Goal: Contribute content: Add original content to the website for others to see

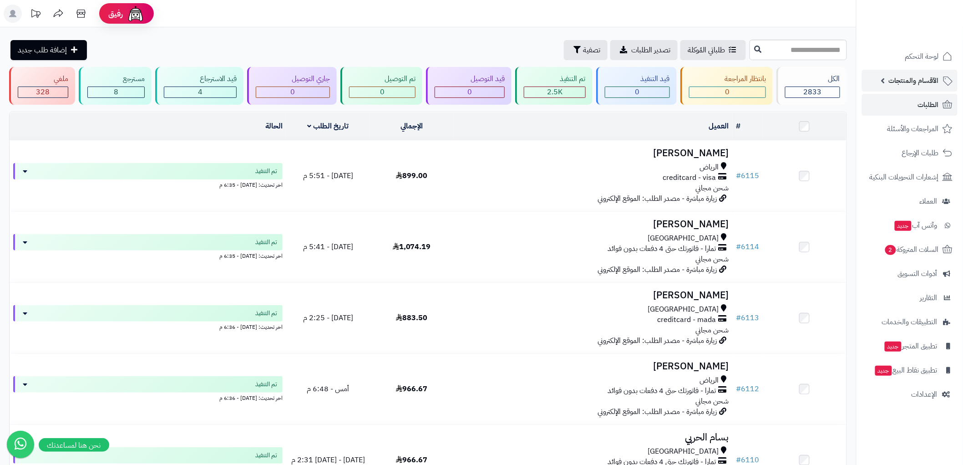
click at [925, 77] on span "الأقسام والمنتجات" at bounding box center [914, 80] width 50 height 13
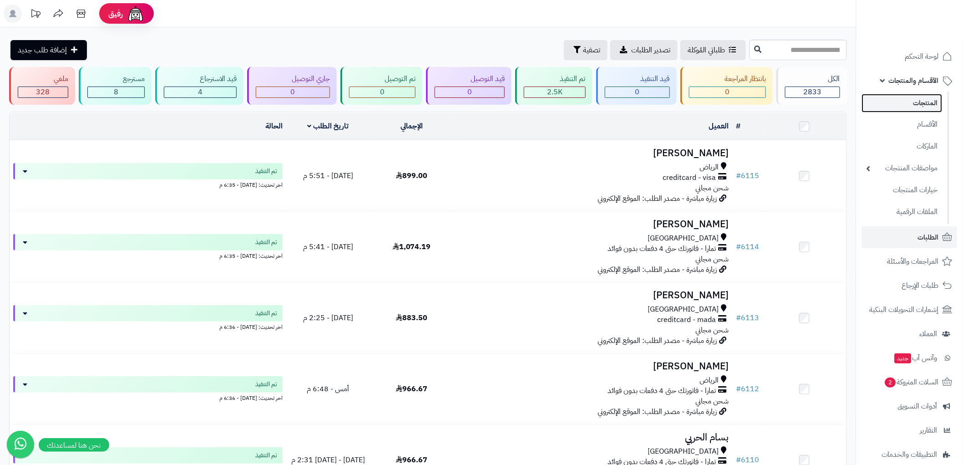
click at [921, 96] on link "المنتجات" at bounding box center [902, 103] width 81 height 19
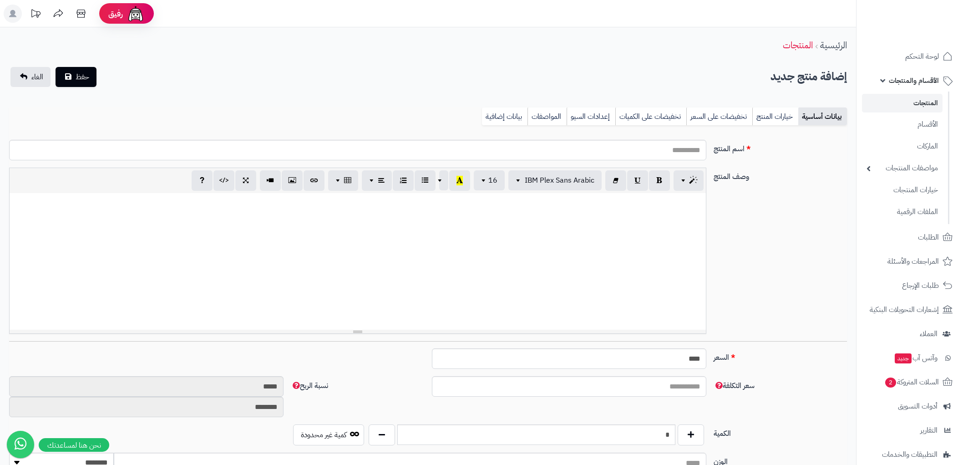
select select
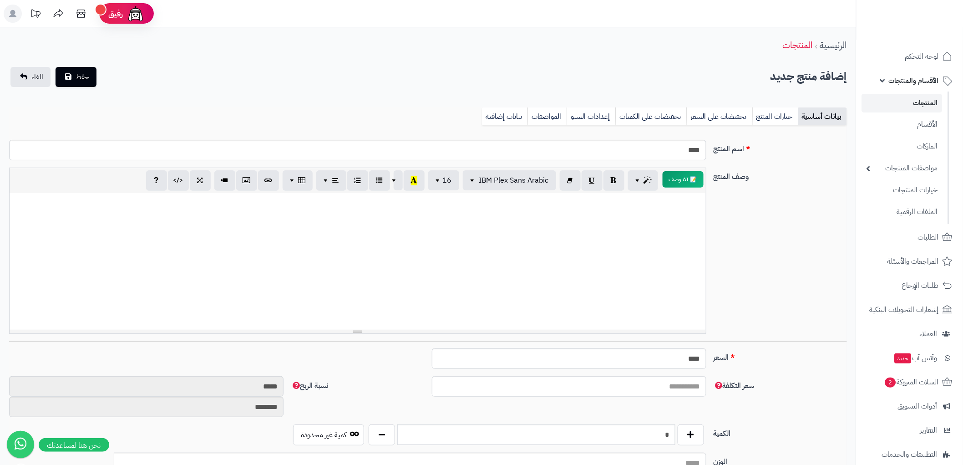
type input "*****"
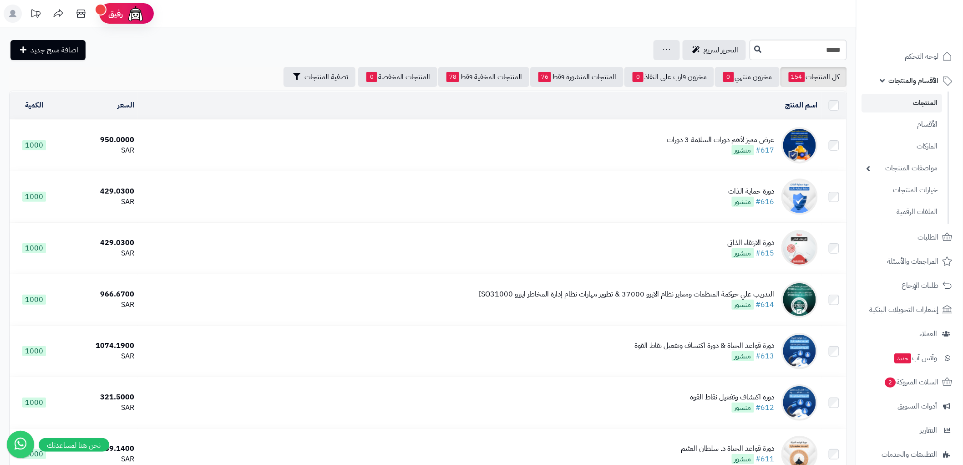
type input "*****"
click at [755, 51] on icon at bounding box center [758, 48] width 7 height 7
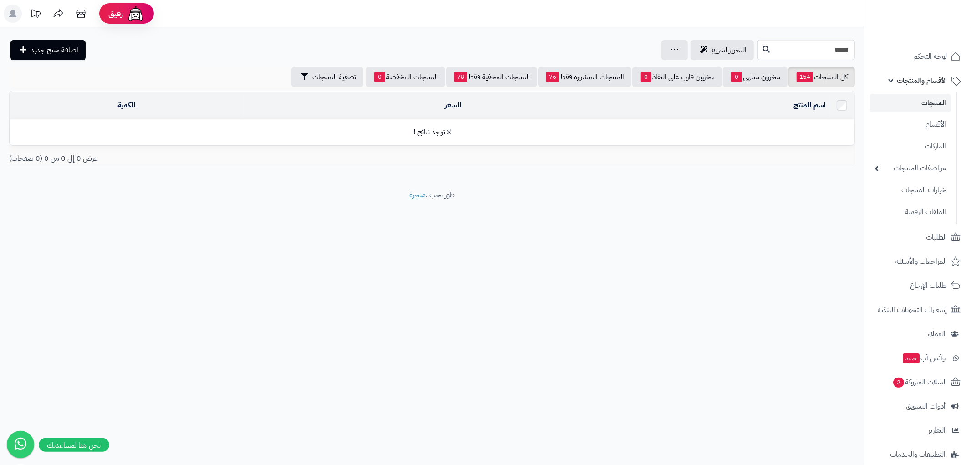
click at [924, 99] on link "المنتجات" at bounding box center [910, 103] width 81 height 19
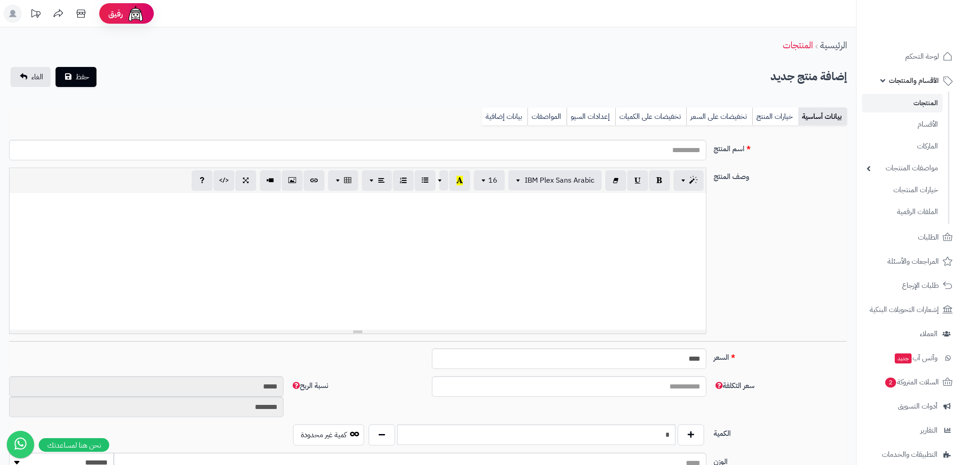
select select
click at [649, 157] on input "اسم المنتج" at bounding box center [357, 150] width 697 height 20
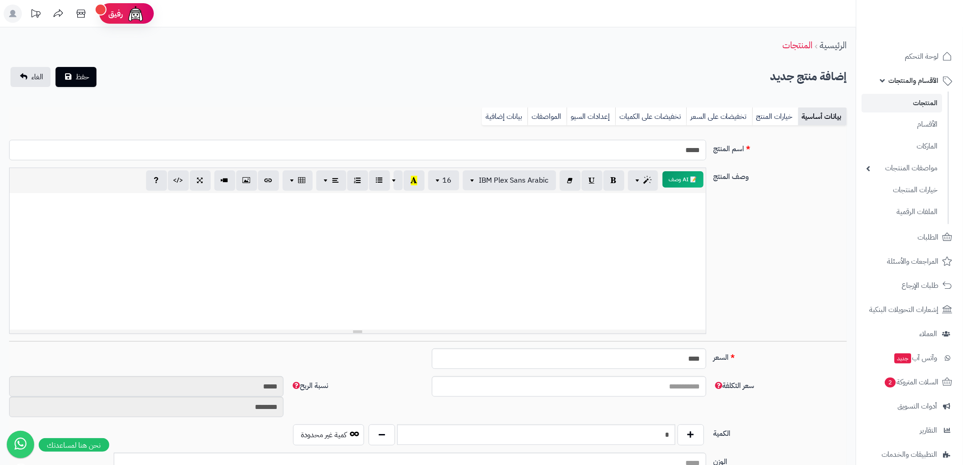
type input "*****"
click at [657, 283] on div at bounding box center [358, 261] width 696 height 137
click at [674, 353] on input "****" at bounding box center [569, 358] width 275 height 20
drag, startPoint x: 674, startPoint y: 359, endPoint x: 717, endPoint y: 359, distance: 43.2
click at [717, 359] on div "السعر **** اختار الضريبة اولا لحساب السعر" at bounding box center [427, 362] width 845 height 28
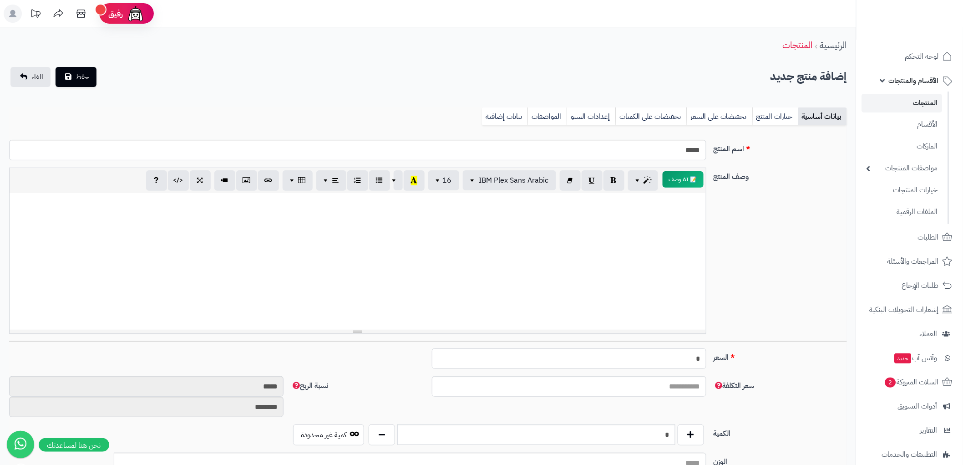
type input "*"
drag, startPoint x: 616, startPoint y: 444, endPoint x: 611, endPoint y: 445, distance: 5.0
click at [616, 444] on div "*" at bounding box center [536, 434] width 340 height 21
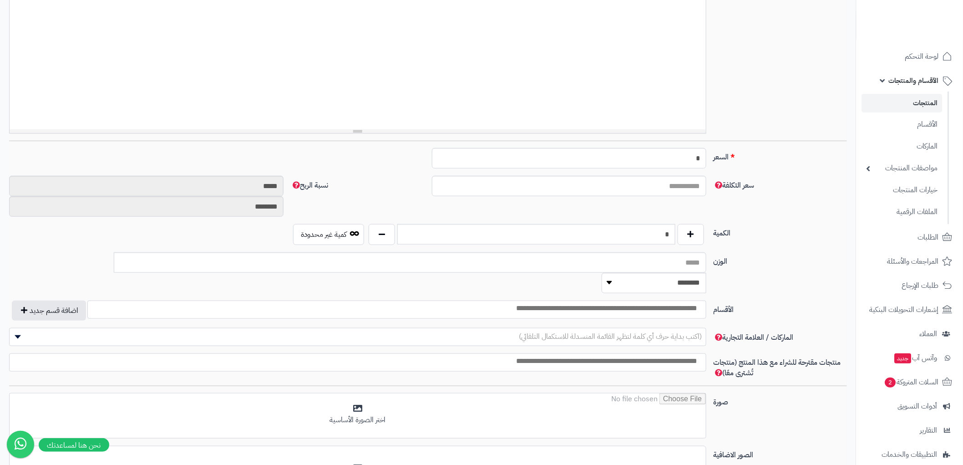
scroll to position [202, 0]
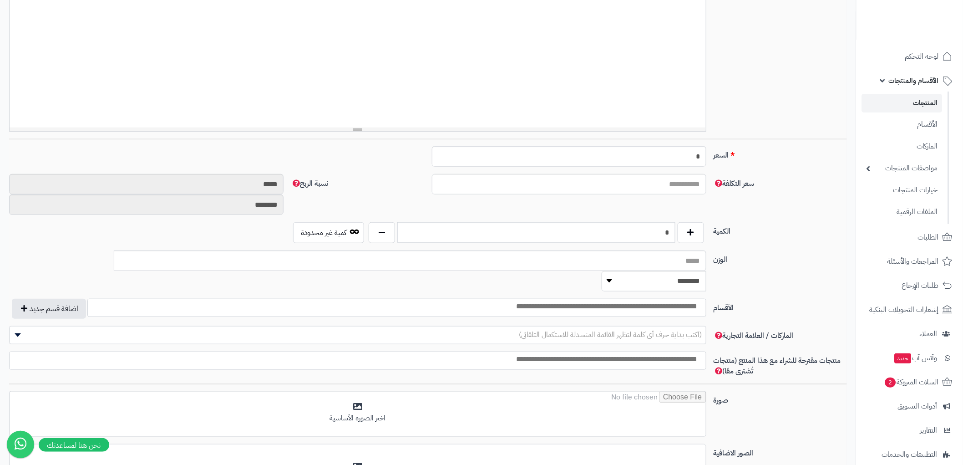
click at [666, 301] on input "search" at bounding box center [561, 306] width 285 height 10
click at [771, 252] on label "الوزن" at bounding box center [780, 257] width 141 height 15
click at [707, 252] on input "الوزن" at bounding box center [410, 260] width 593 height 20
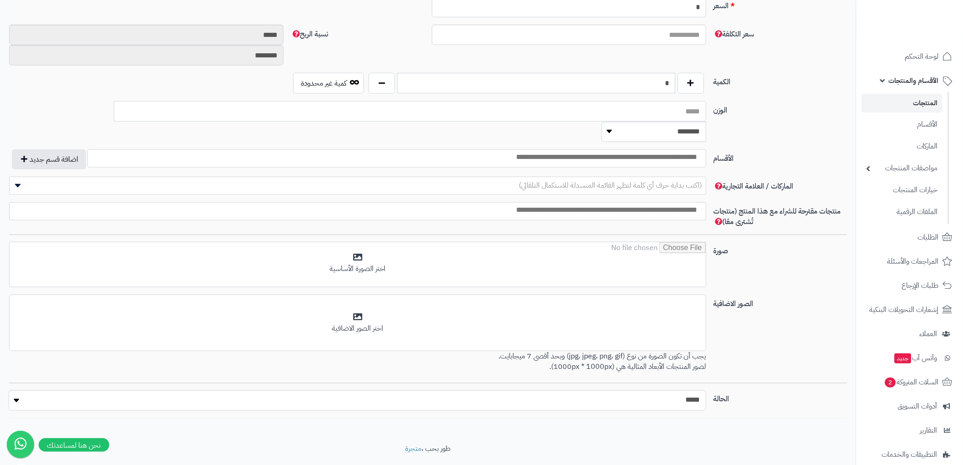
scroll to position [354, 0]
click at [676, 178] on span "(اكتب بداية حرف أي كلمة لتظهر القائمة المنسدلة للاستكمال التلقائي)" at bounding box center [610, 183] width 183 height 11
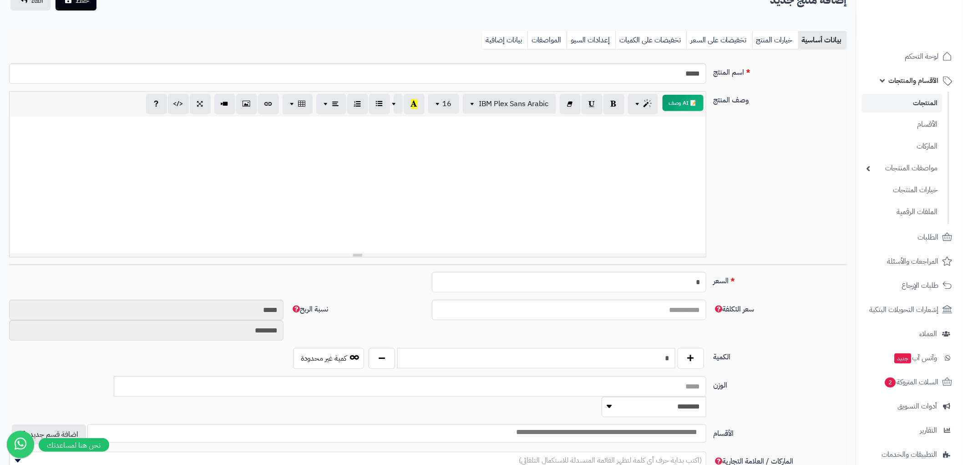
scroll to position [0, 0]
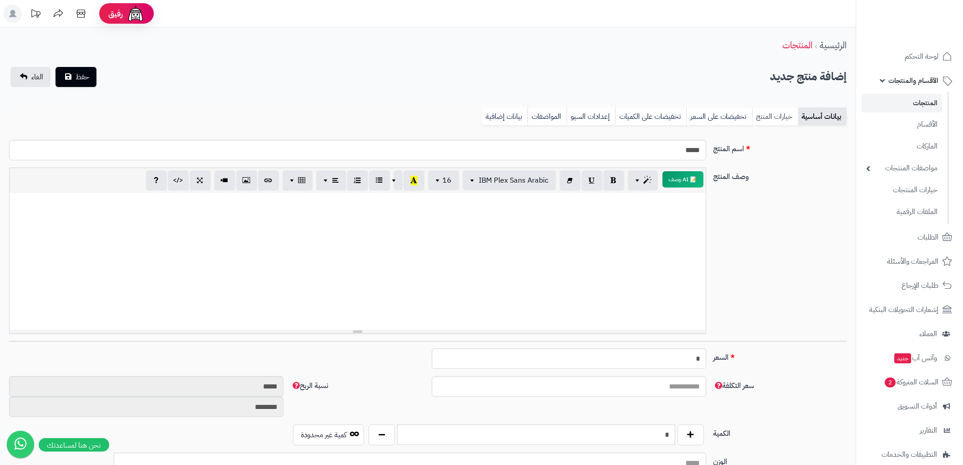
click at [768, 114] on link "خيارات المنتج" at bounding box center [776, 116] width 46 height 18
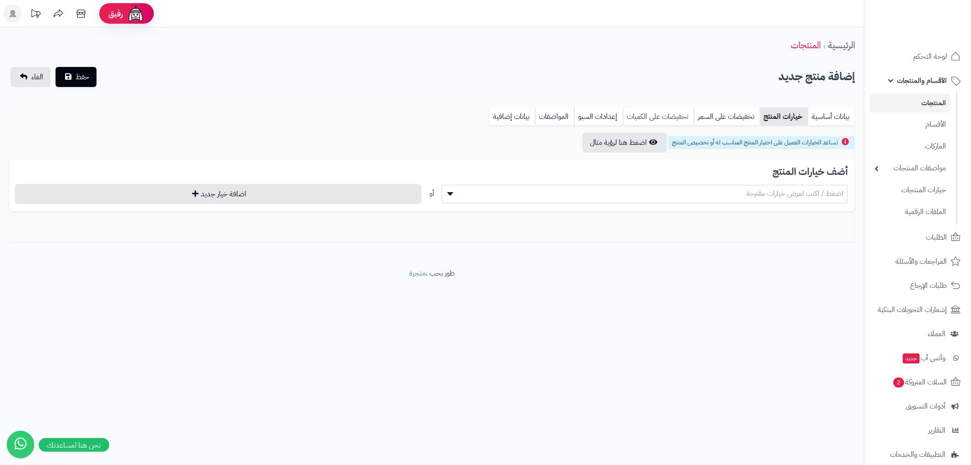
click at [653, 114] on link "تخفيضات على الكميات" at bounding box center [658, 116] width 71 height 18
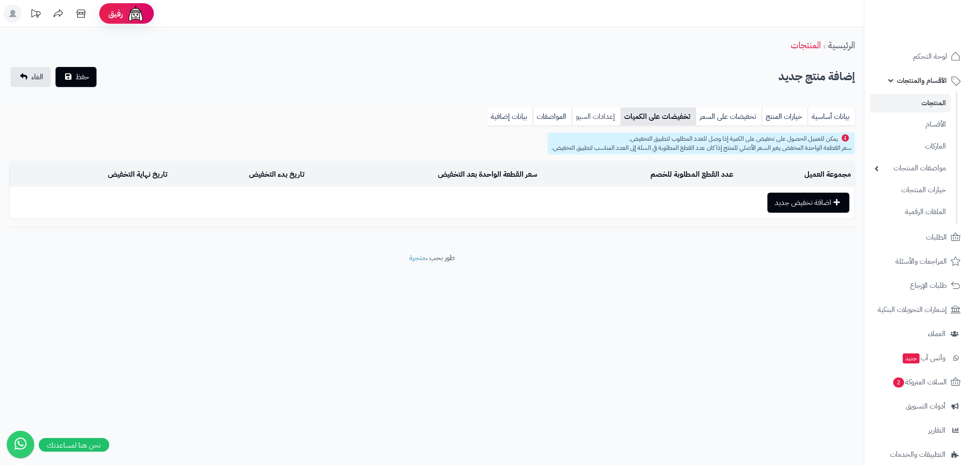
click at [595, 112] on link "إعدادات السيو" at bounding box center [596, 116] width 49 height 18
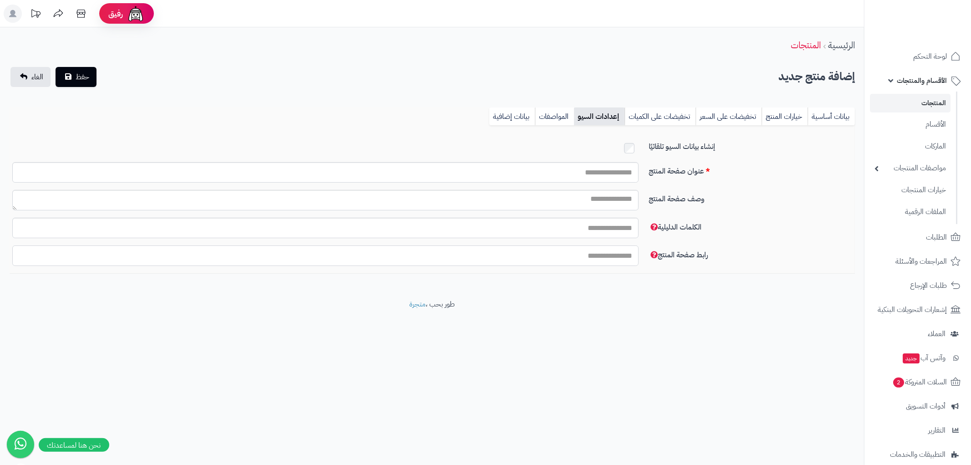
click at [605, 249] on input "رابط صفحة المنتج" at bounding box center [325, 255] width 626 height 20
type input "*"
type input "****"
click at [838, 120] on link "بيانات أساسية" at bounding box center [831, 116] width 47 height 18
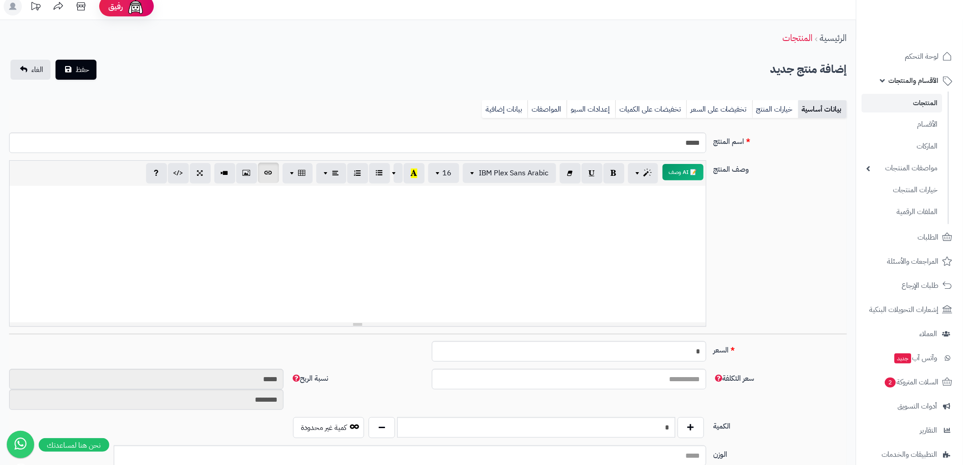
scroll to position [1, 0]
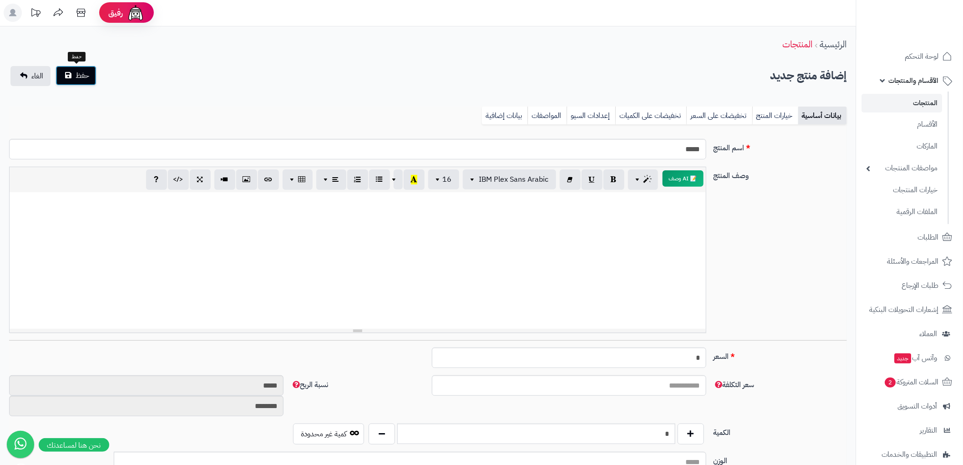
click at [80, 73] on span "حفظ" at bounding box center [83, 75] width 14 height 11
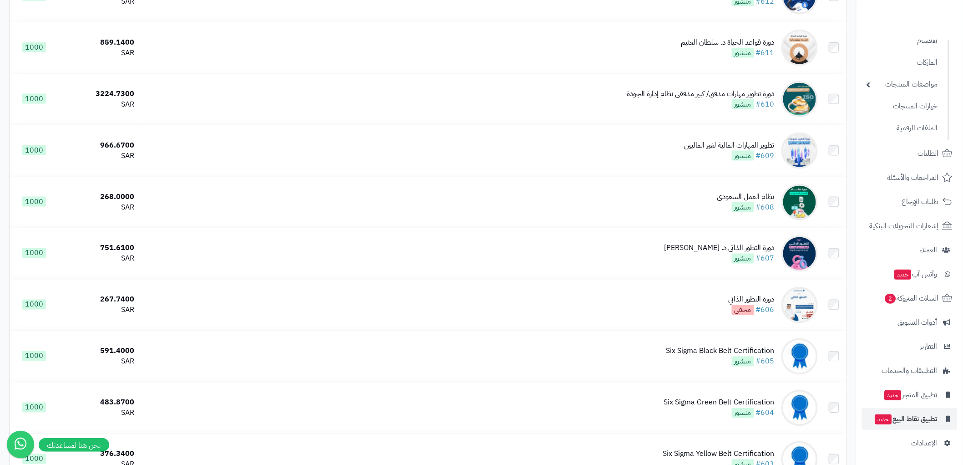
scroll to position [506, 0]
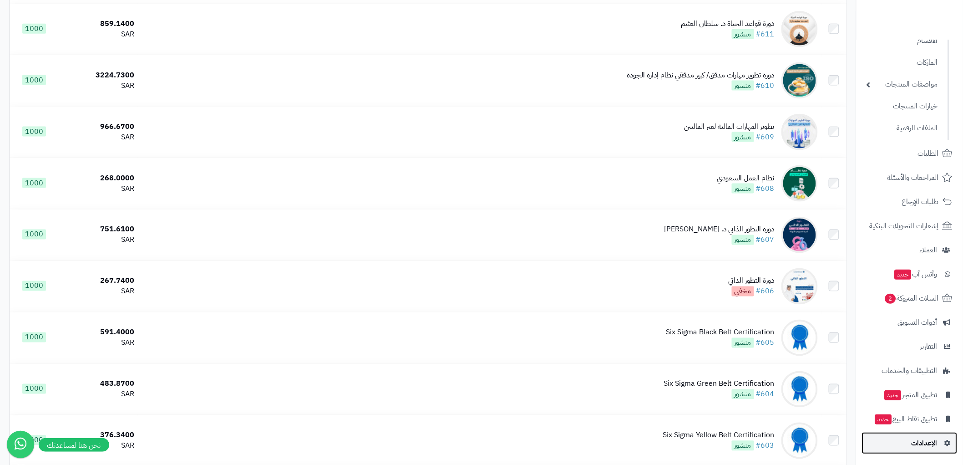
click at [929, 444] on span "الإعدادات" at bounding box center [925, 443] width 26 height 13
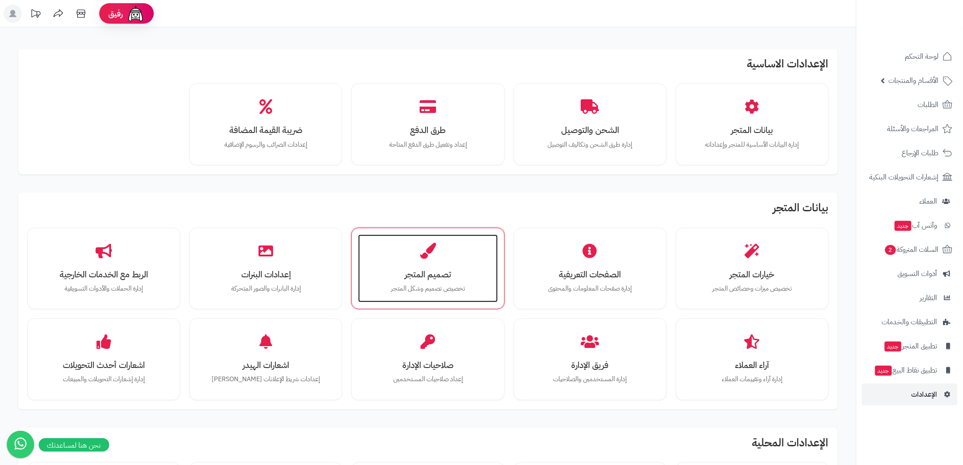
click at [448, 270] on h3 "تصميم المتجر" at bounding box center [427, 275] width 121 height 10
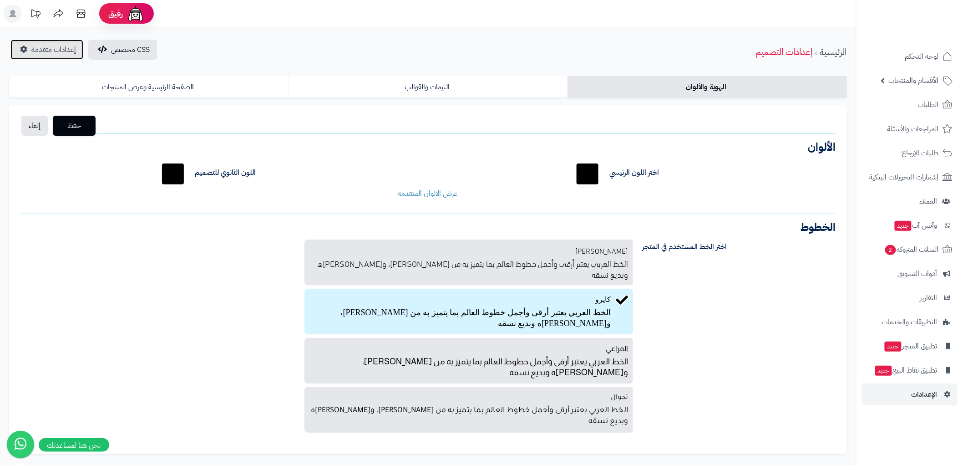
click at [76, 47] on link "إعدادات متقدمة" at bounding box center [46, 50] width 73 height 20
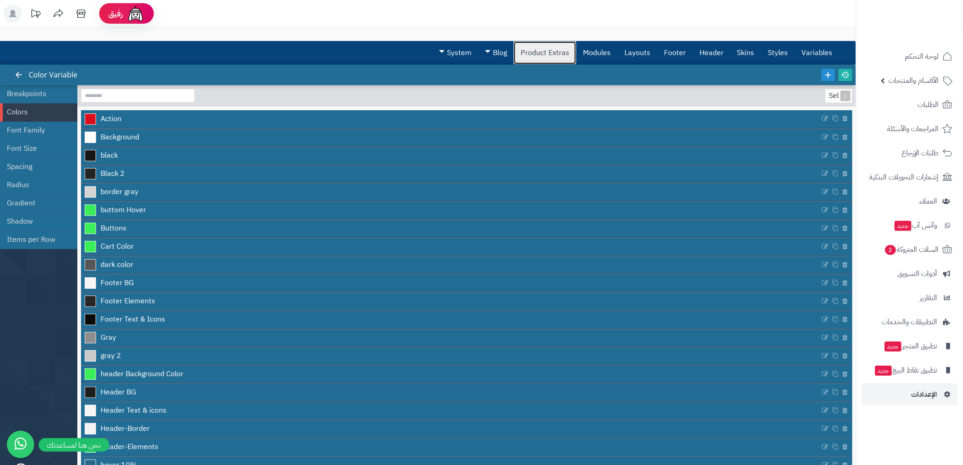
click at [544, 49] on link "Product Extras" at bounding box center [545, 52] width 62 height 23
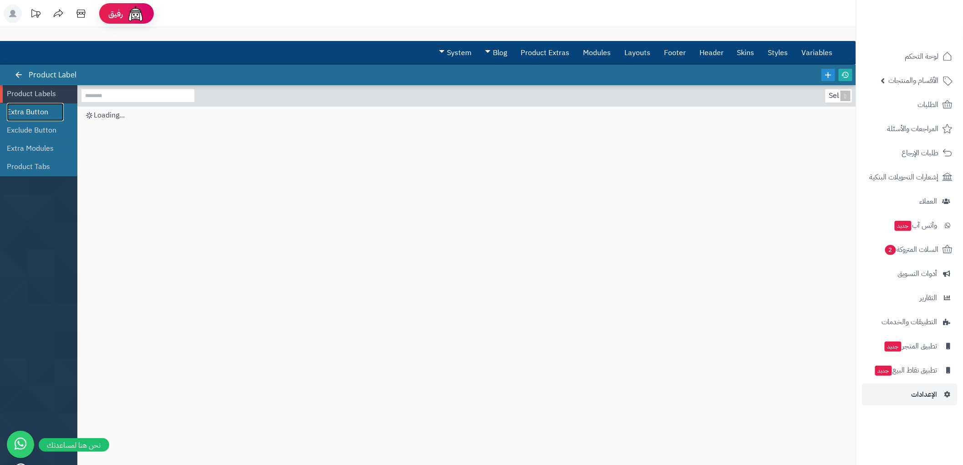
click at [31, 112] on link "Extra Button" at bounding box center [35, 112] width 57 height 18
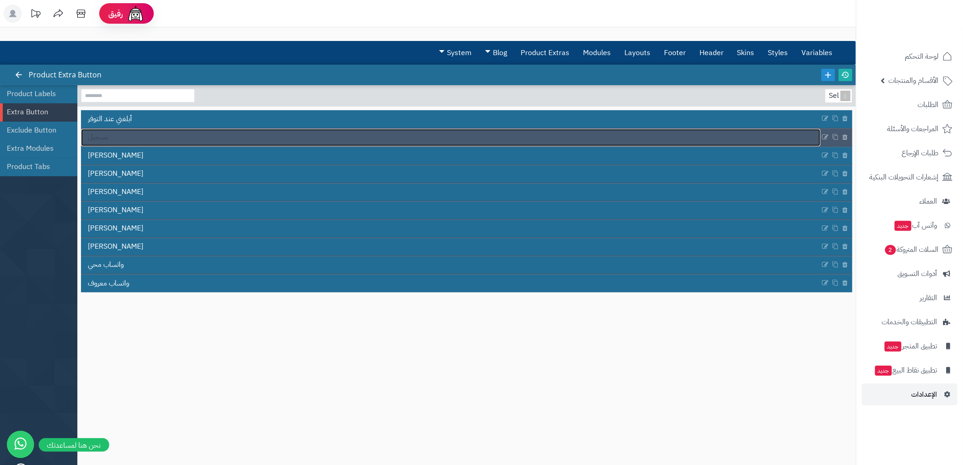
click at [106, 134] on span "تسجيل" at bounding box center [98, 137] width 20 height 10
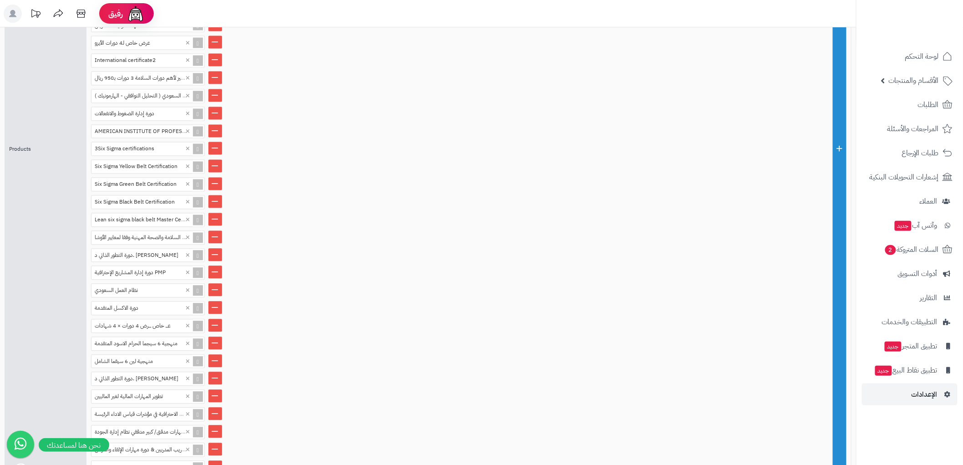
scroll to position [886, 0]
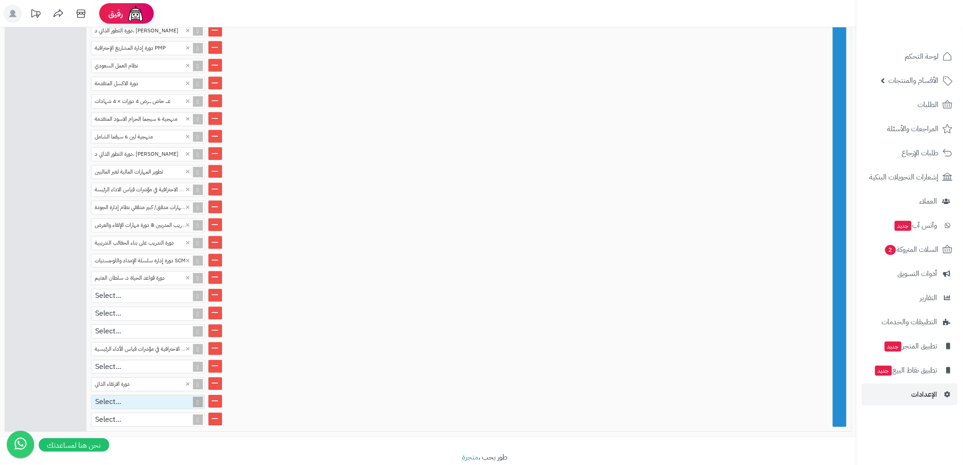
click at [124, 395] on div "Select..." at bounding box center [144, 401] width 105 height 13
type input "*"
type input "***"
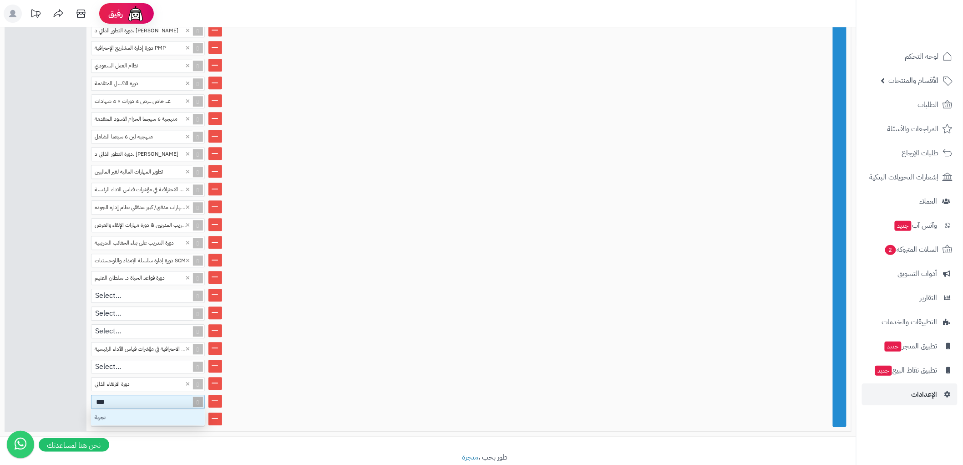
click at [128, 409] on div "تجربة" at bounding box center [148, 417] width 114 height 16
click at [217, 412] on link at bounding box center [216, 418] width 14 height 13
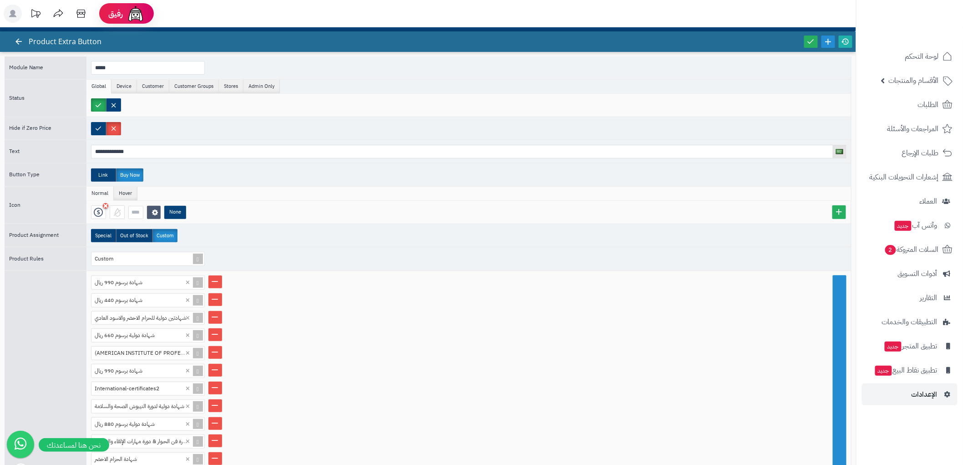
scroll to position [0, 0]
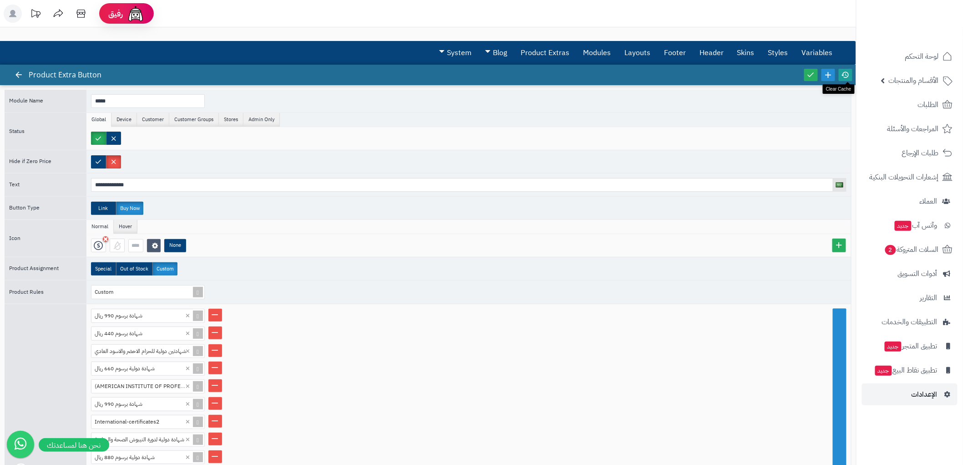
click at [844, 73] on icon at bounding box center [846, 75] width 8 height 8
click at [811, 74] on icon at bounding box center [811, 75] width 8 height 8
click at [933, 56] on span "لوحة التحكم" at bounding box center [922, 56] width 33 height 13
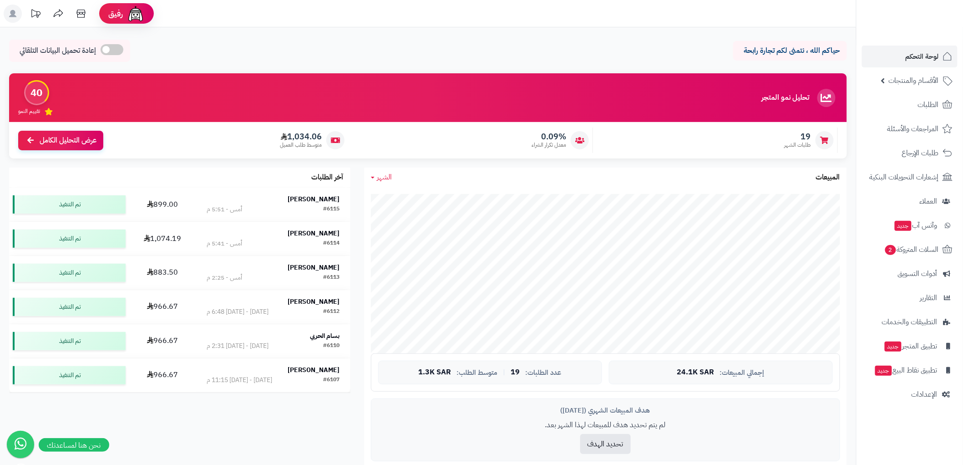
click at [280, 425] on div "تحليل نمو المتجر مرحلة النمو 40 تقييم النمو 19 طلبات الشهر 0.09% معدل تكرار الش…" at bounding box center [428, 278] width 852 height 411
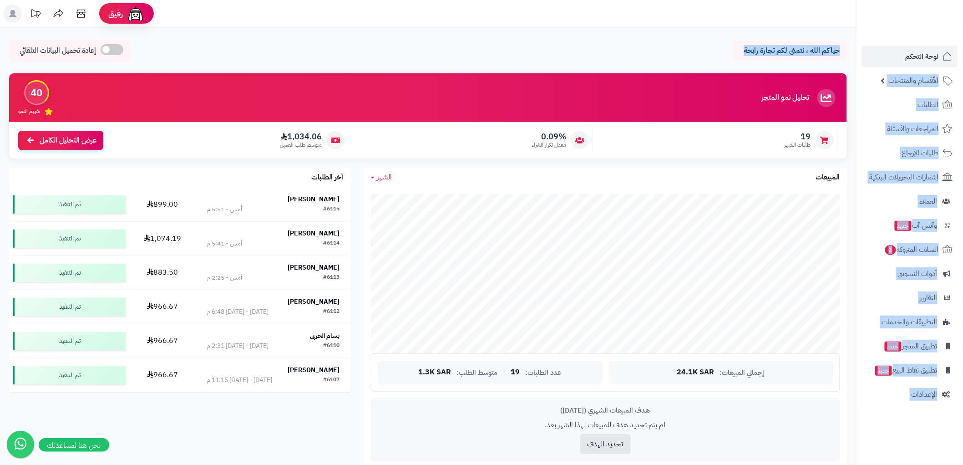
drag, startPoint x: 727, startPoint y: 51, endPoint x: 860, endPoint y: 49, distance: 132.5
click at [860, 49] on div "**********" at bounding box center [481, 417] width 963 height 834
click at [754, 41] on div "حياكم الله ، نتمنى لكم تجارة رابحة" at bounding box center [790, 51] width 114 height 20
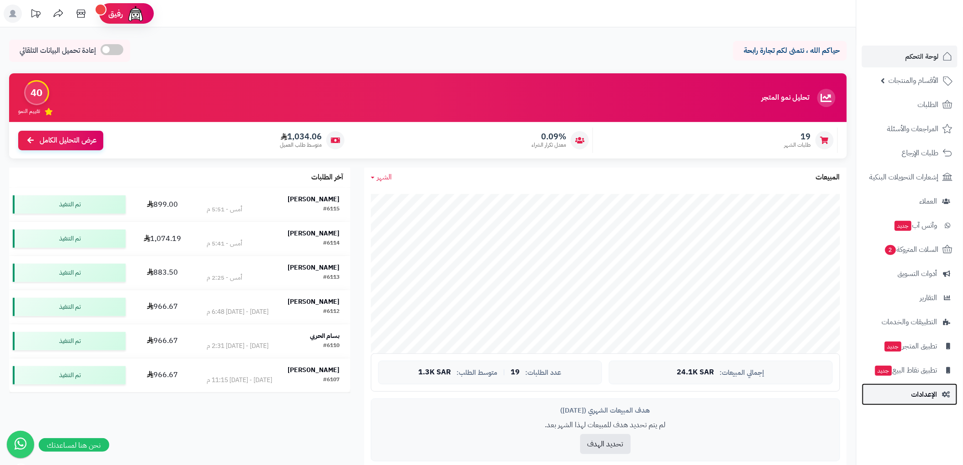
click at [941, 390] on link "الإعدادات" at bounding box center [910, 394] width 96 height 22
